Goal: Find specific fact

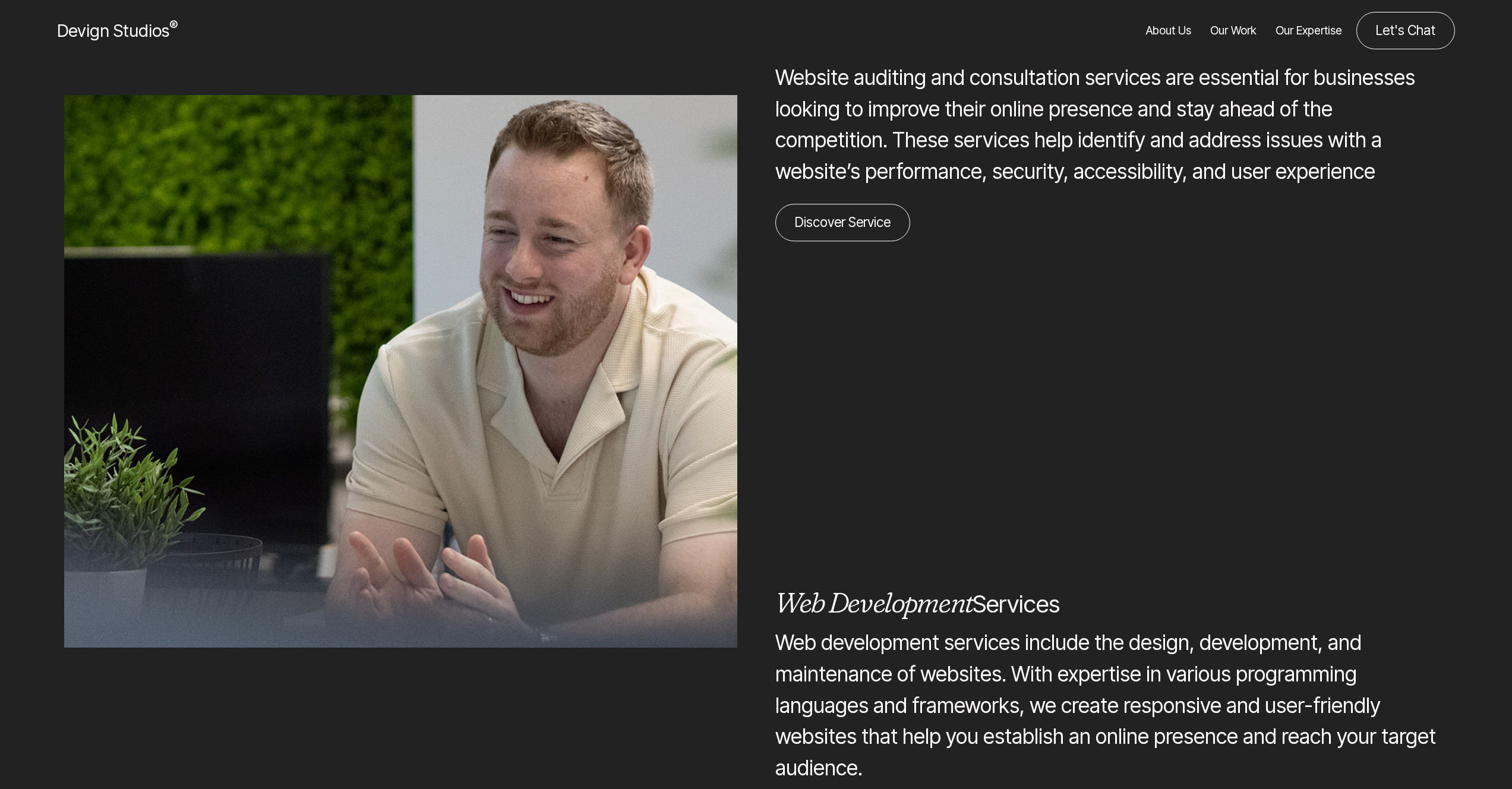
scroll to position [4524, 0]
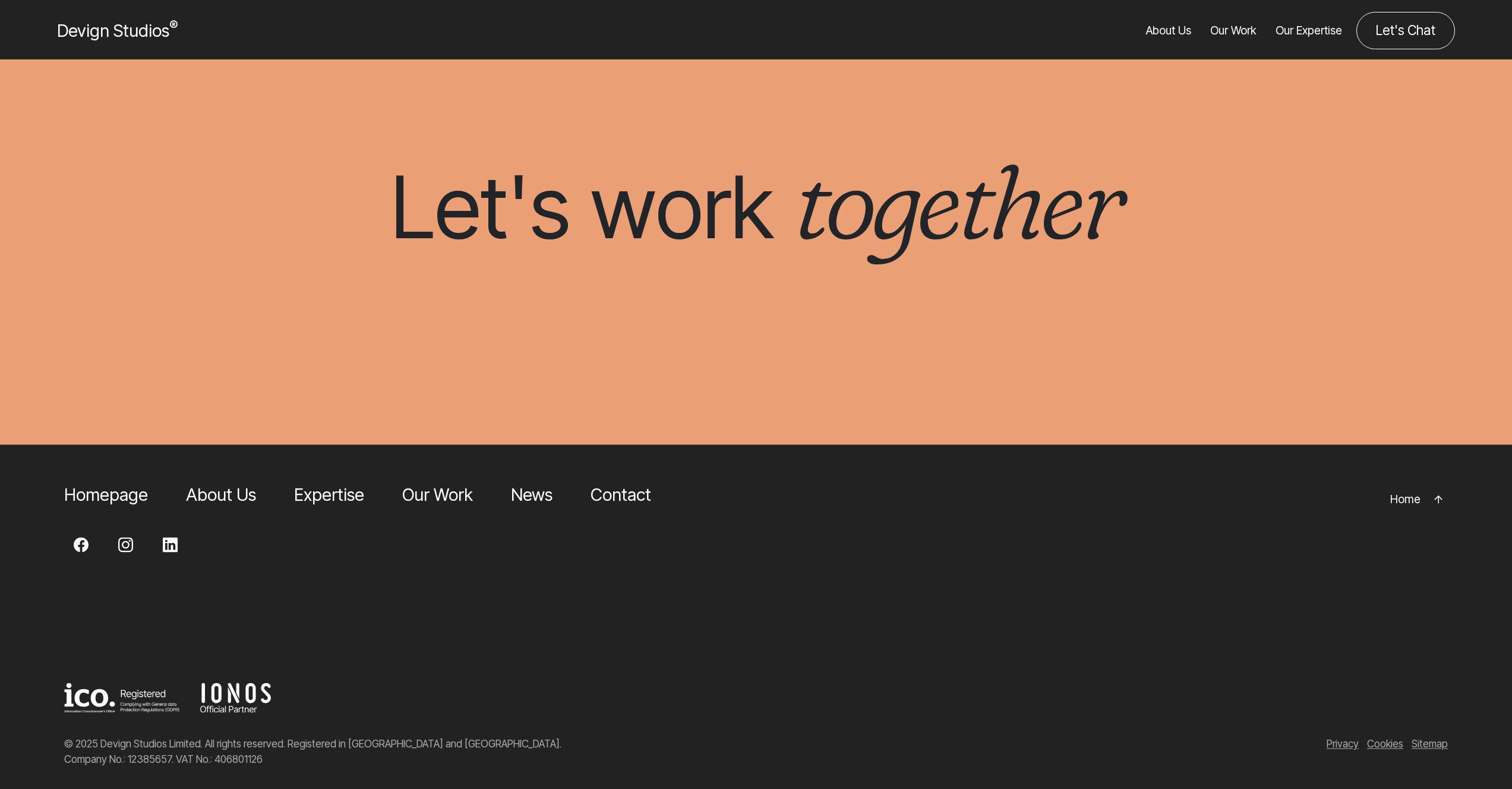
click at [252, 762] on div "© 2025 Devign Studios Limited. All rights reserved. Registered in [GEOGRAPHIC_D…" at bounding box center [756, 752] width 1512 height 43
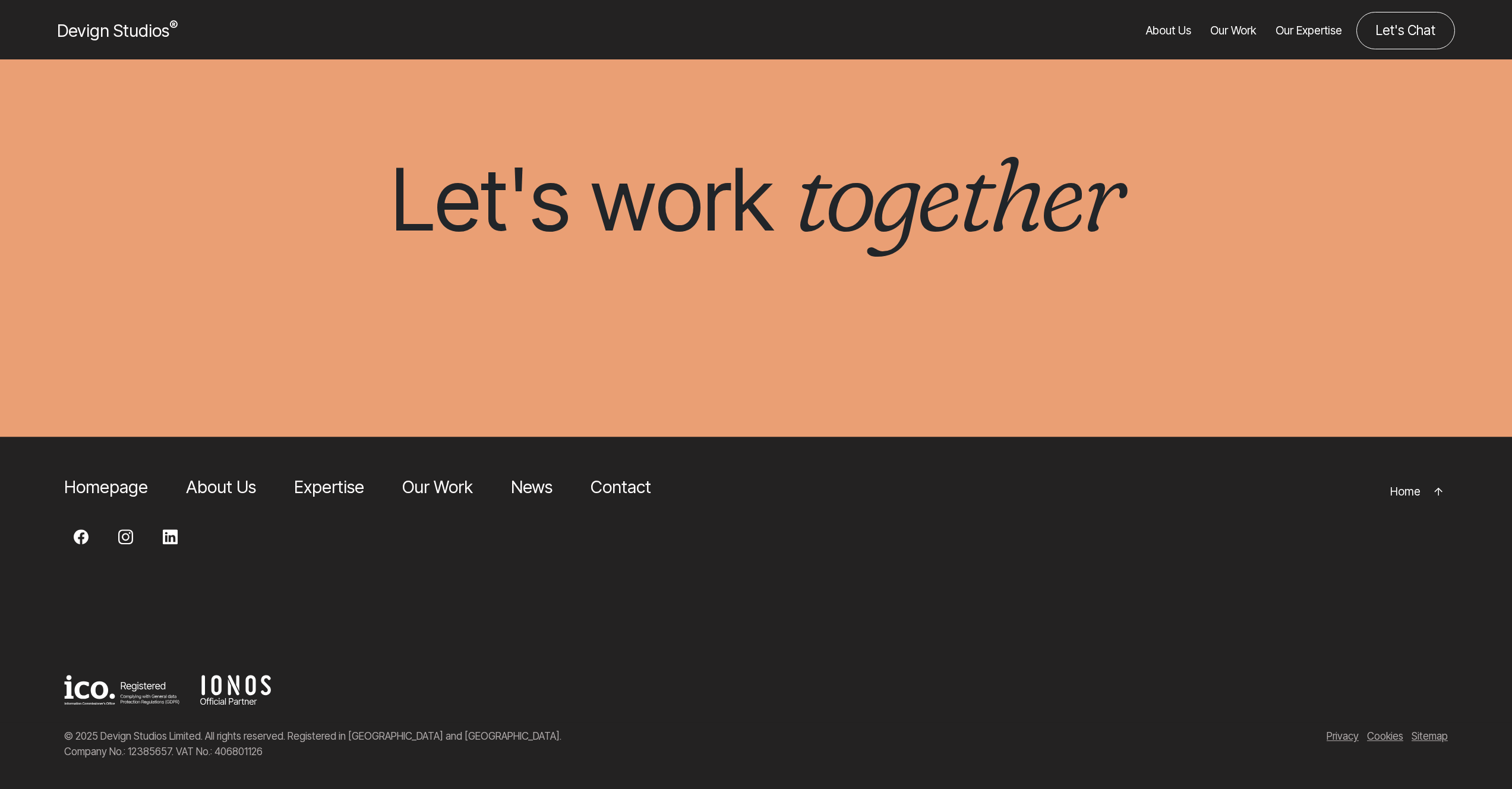
click at [252, 762] on div "© 2025 Devign Studios Limited. All rights reserved. Registered in England and W…" at bounding box center [756, 744] width 1512 height 43
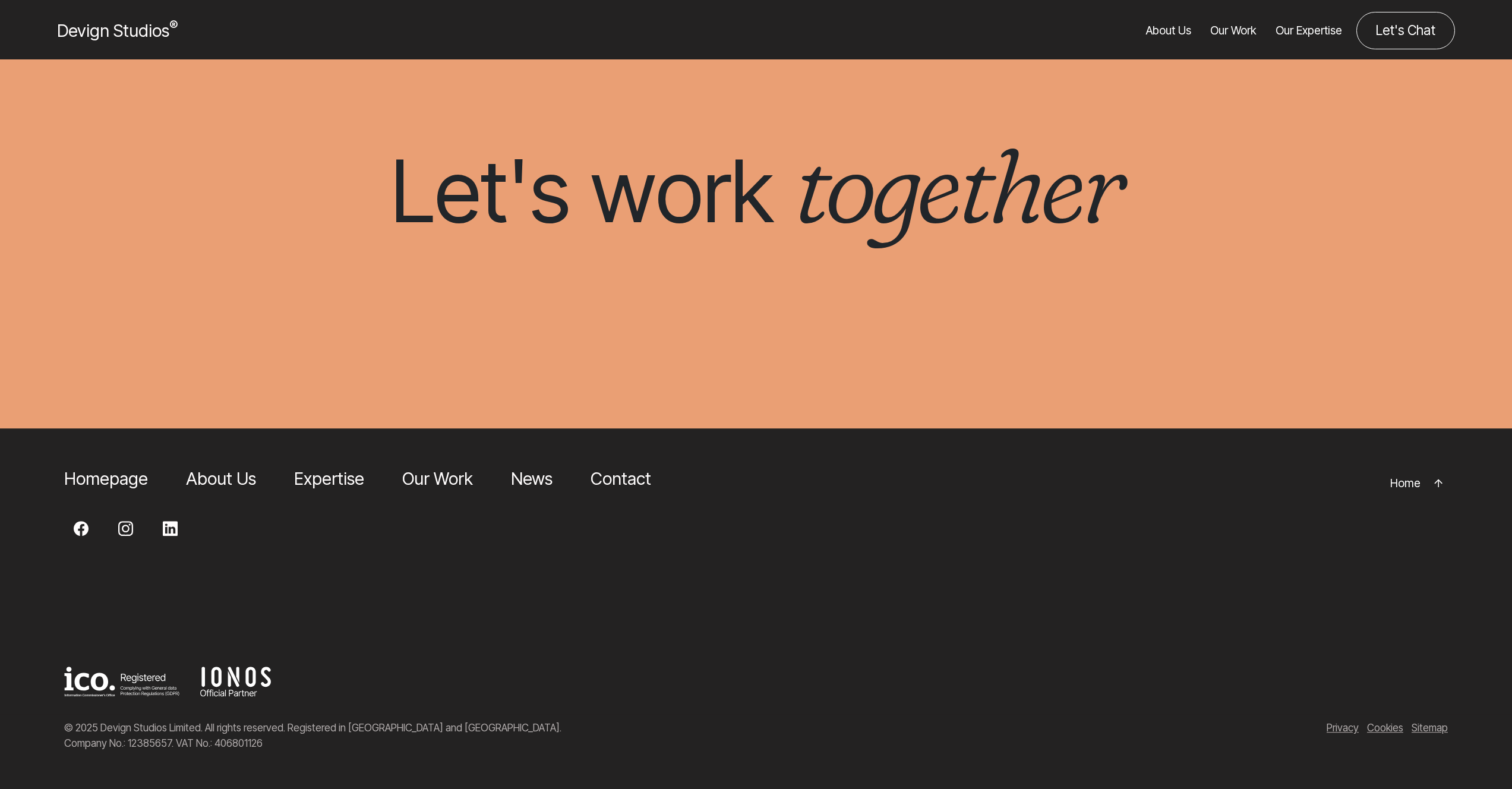
click at [248, 746] on p "© 2025 Devign Studios Limited. All rights reserved. Registered in England and W…" at bounding box center [519, 736] width 910 height 31
click at [248, 746] on div "© 2025 Devign Studios Limited. All rights reserved. Registered in England and W…" at bounding box center [756, 736] width 1512 height 43
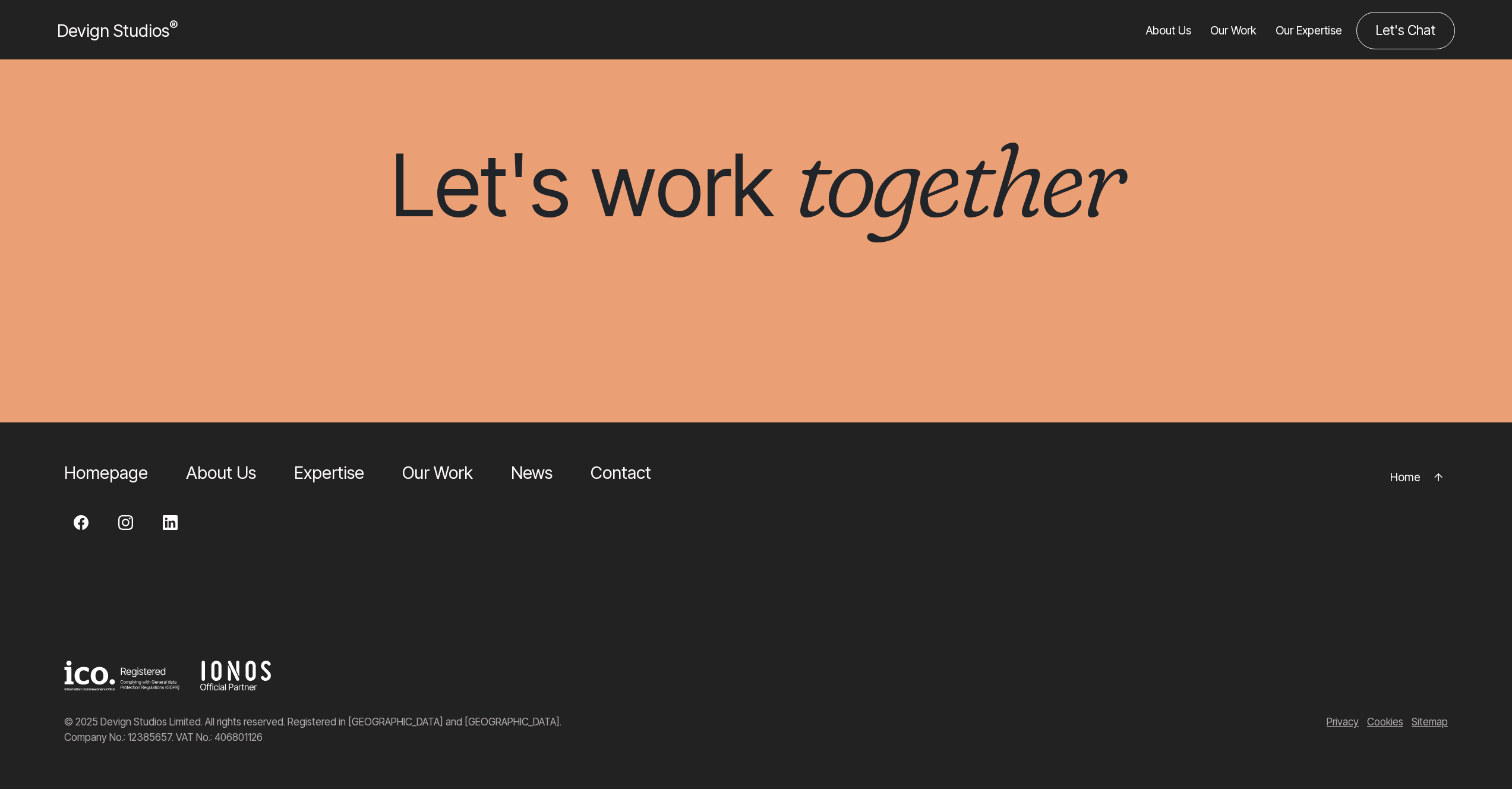
copy p "406801126"
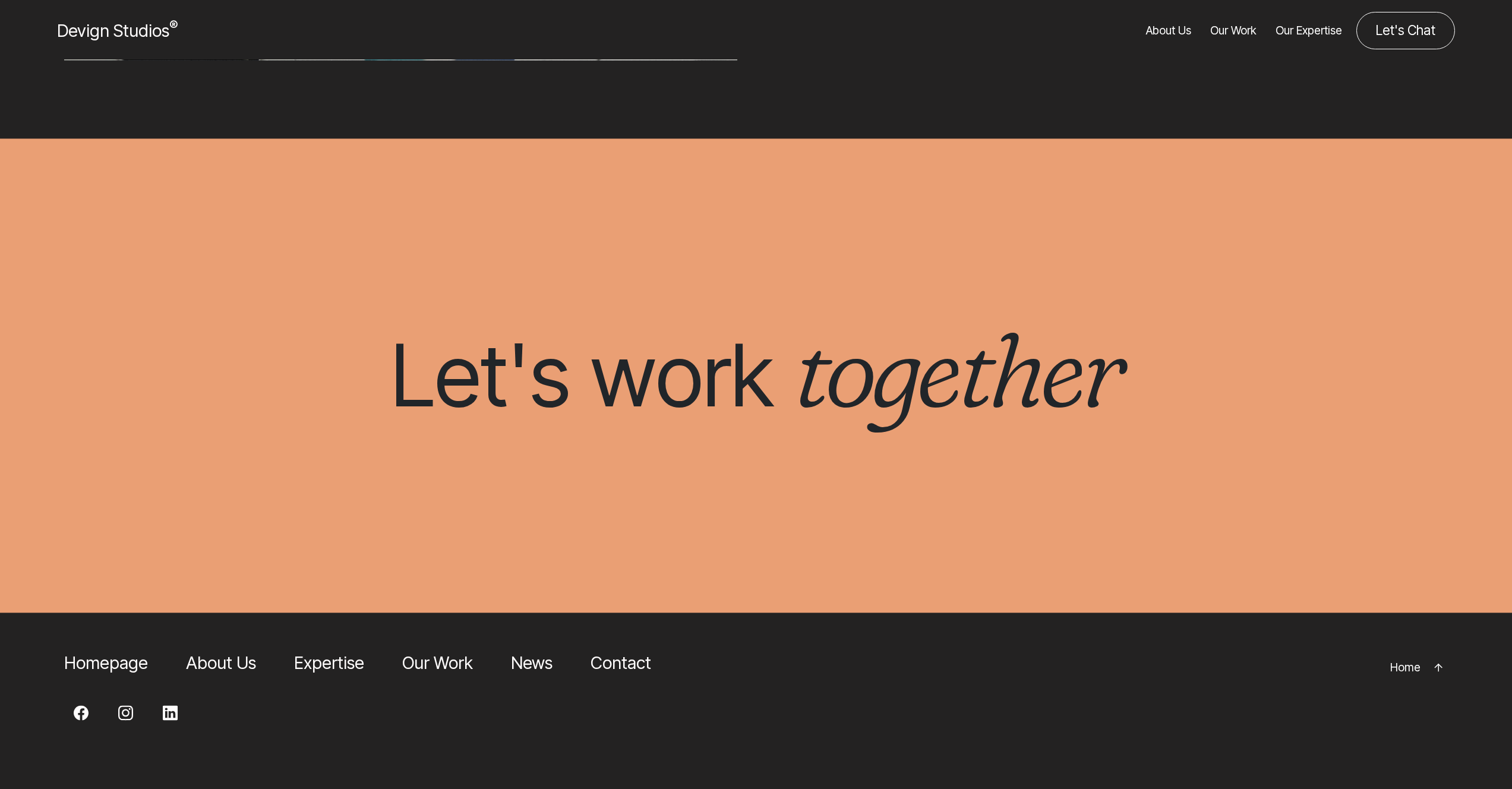
scroll to position [4418, 0]
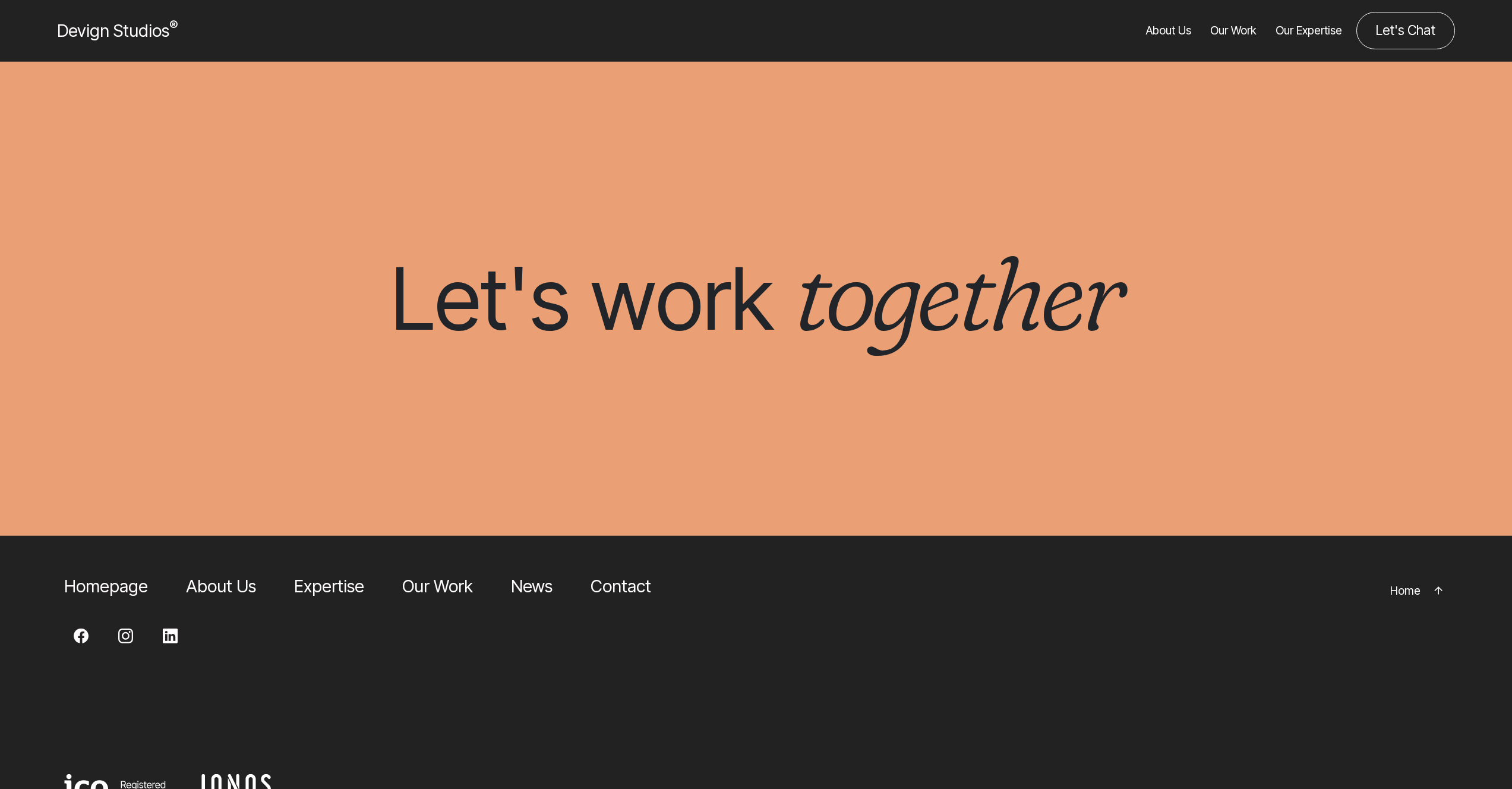
click at [178, 30] on div "Devign Studios ®" at bounding box center [278, 31] width 479 height 38
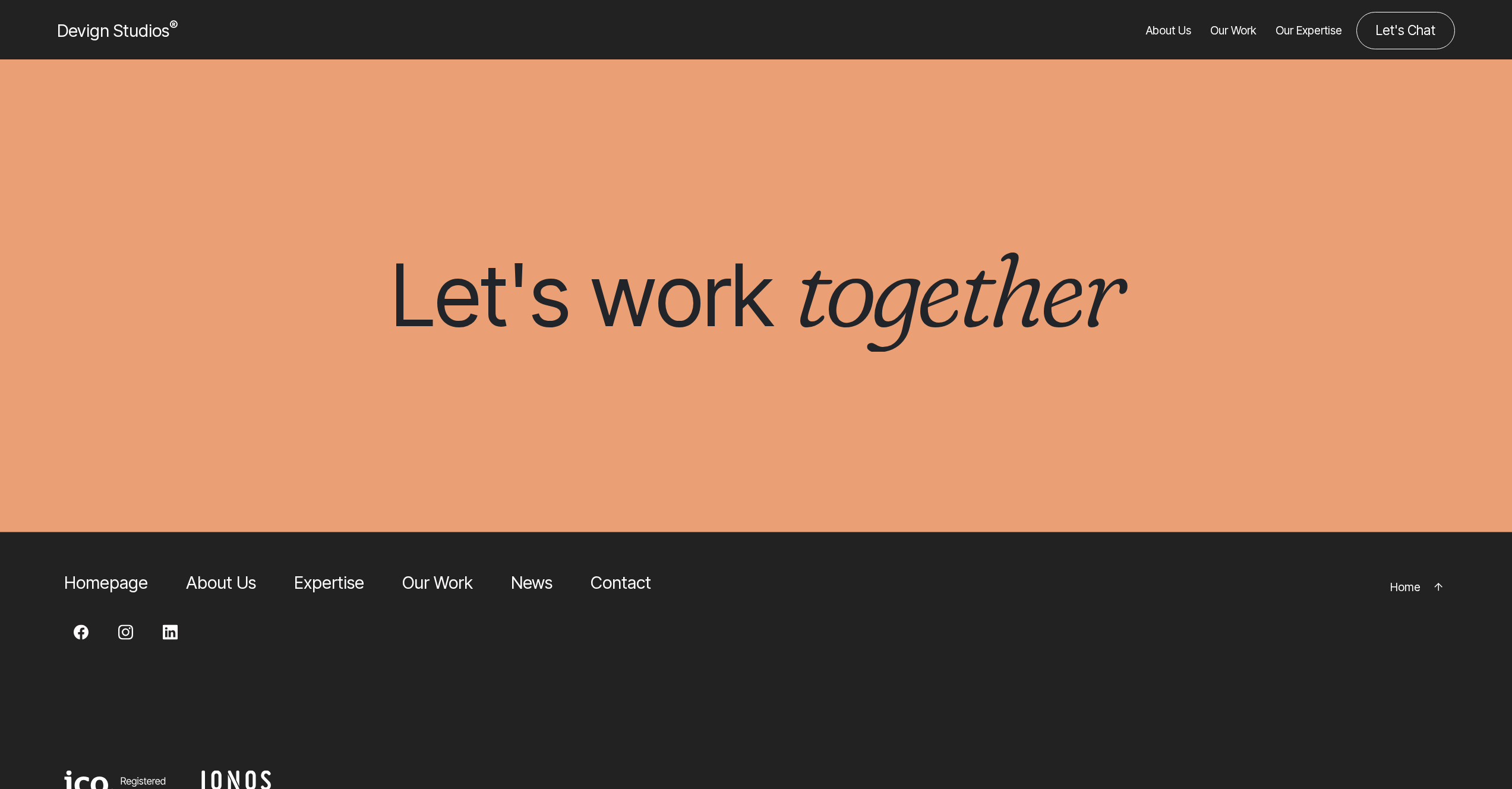
click at [169, 29] on sup "®" at bounding box center [174, 25] width 9 height 15
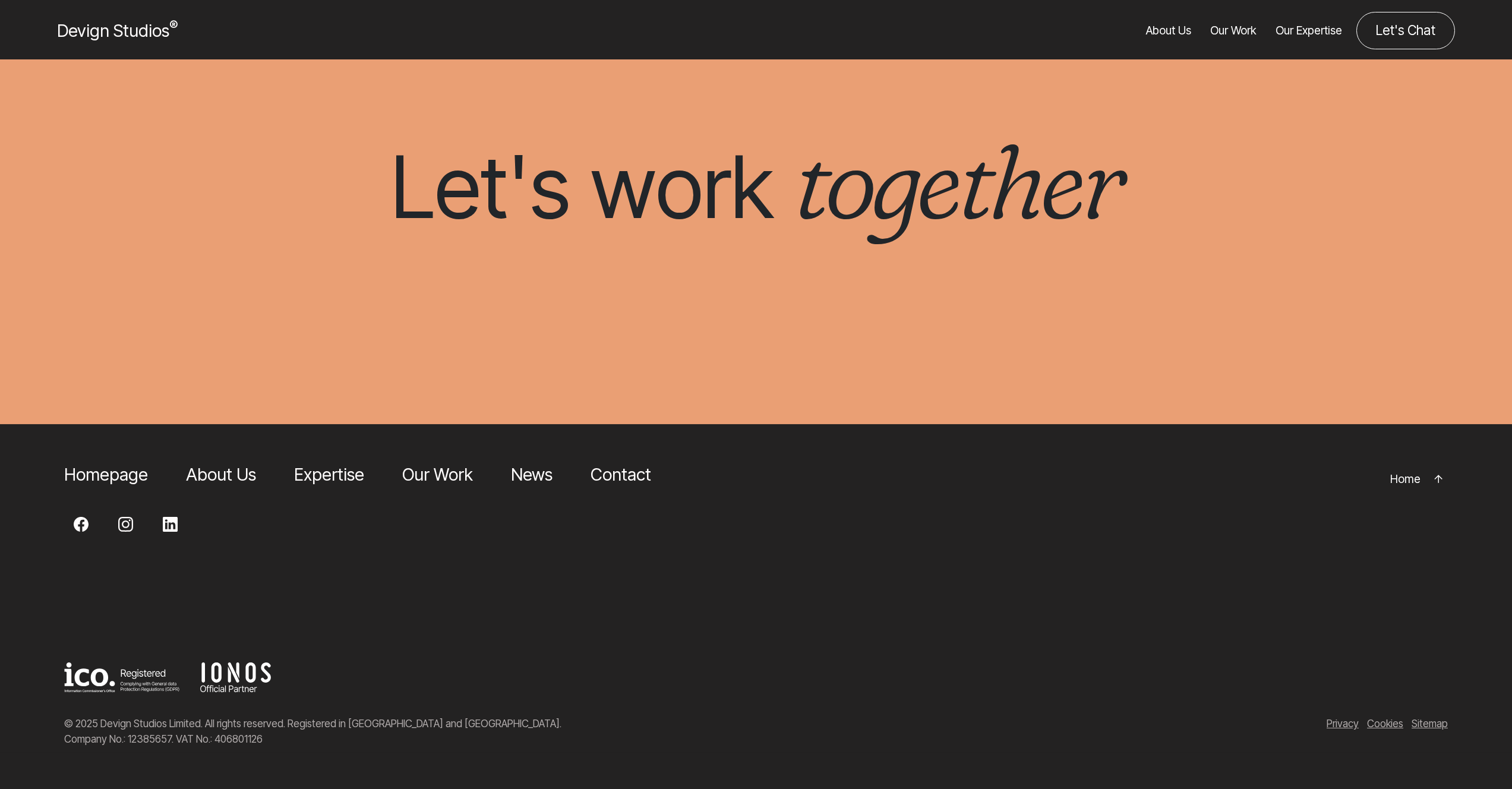
scroll to position [4504, 0]
